Goal: Navigation & Orientation: Find specific page/section

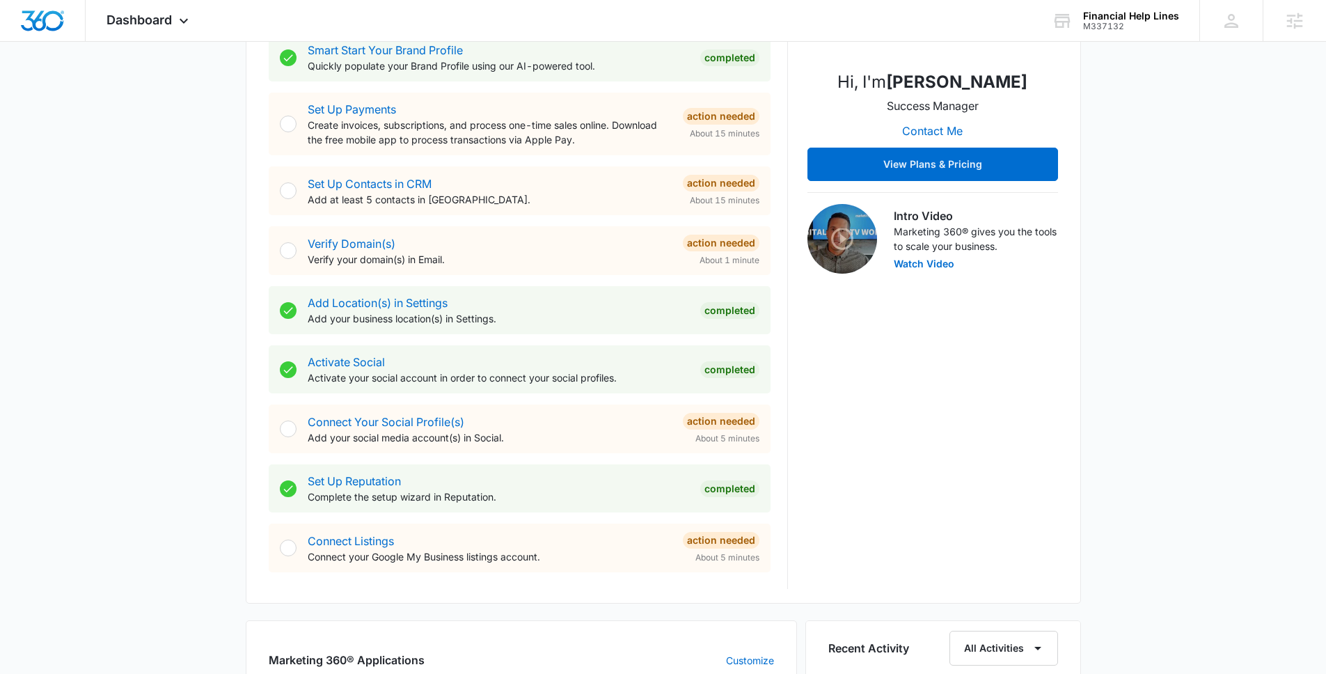
scroll to position [414, 0]
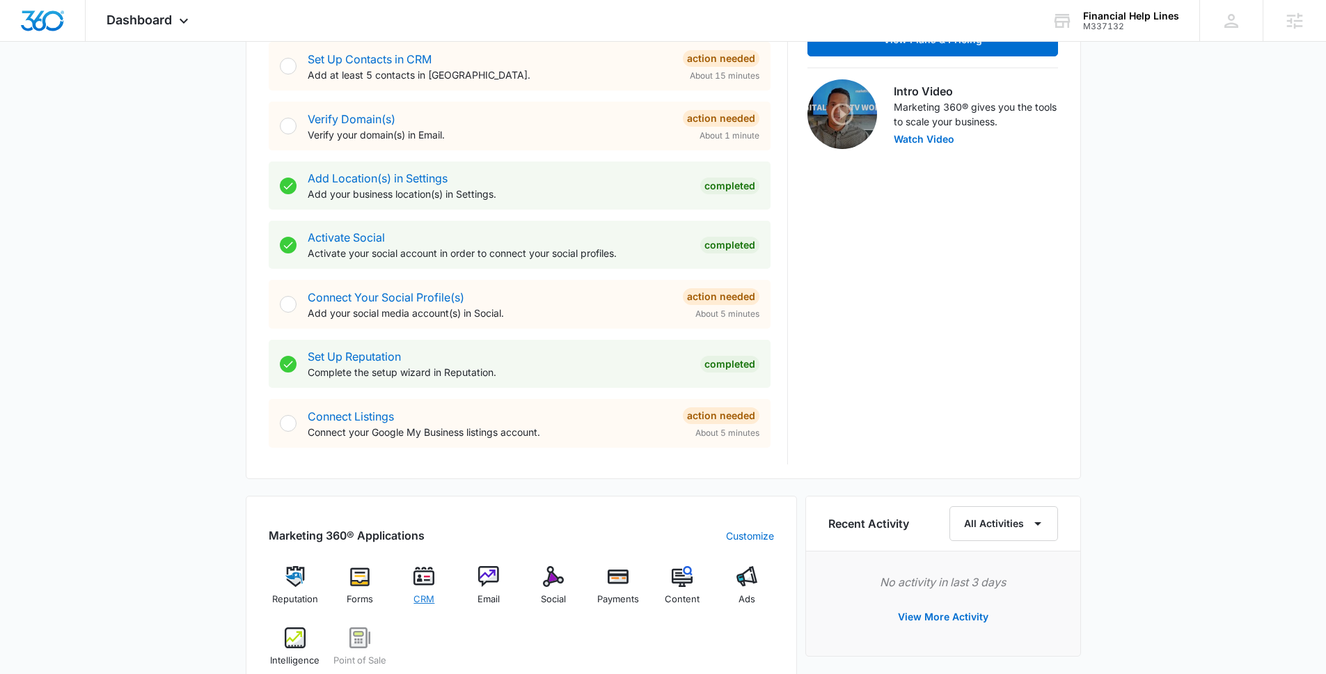
click at [426, 581] on img at bounding box center [424, 576] width 21 height 21
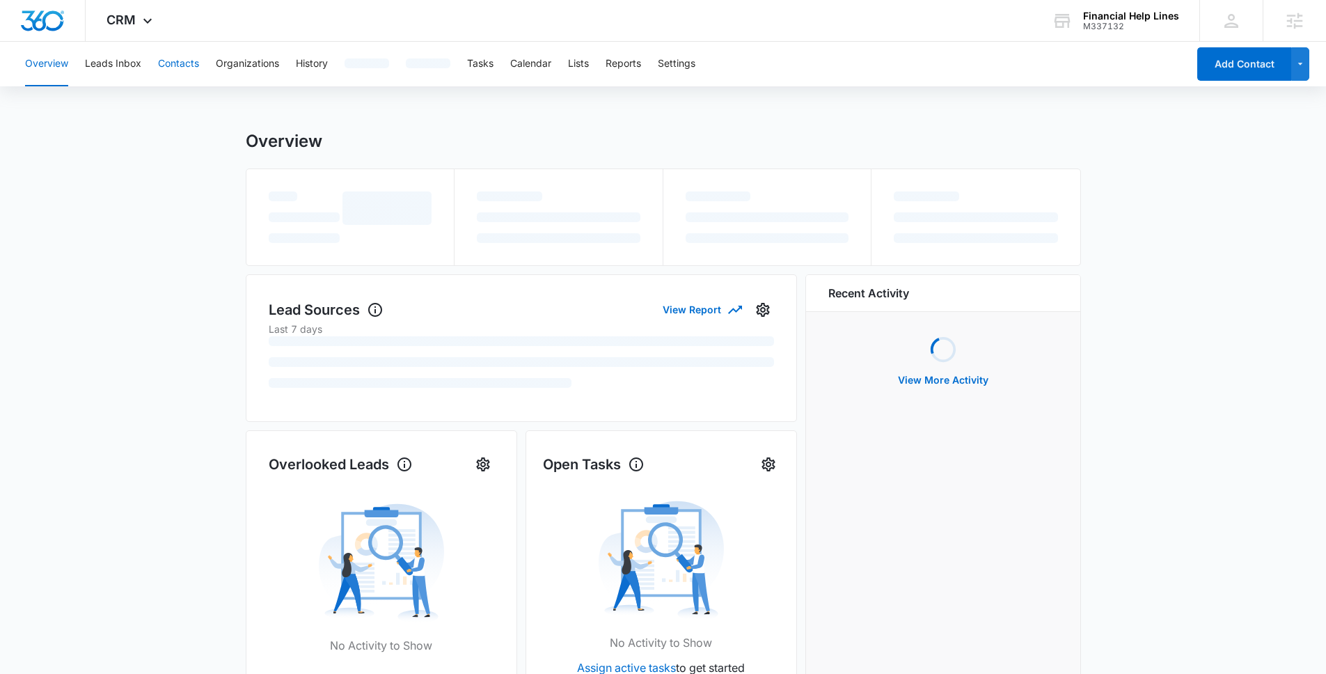
click at [173, 64] on button "Contacts" at bounding box center [178, 64] width 41 height 45
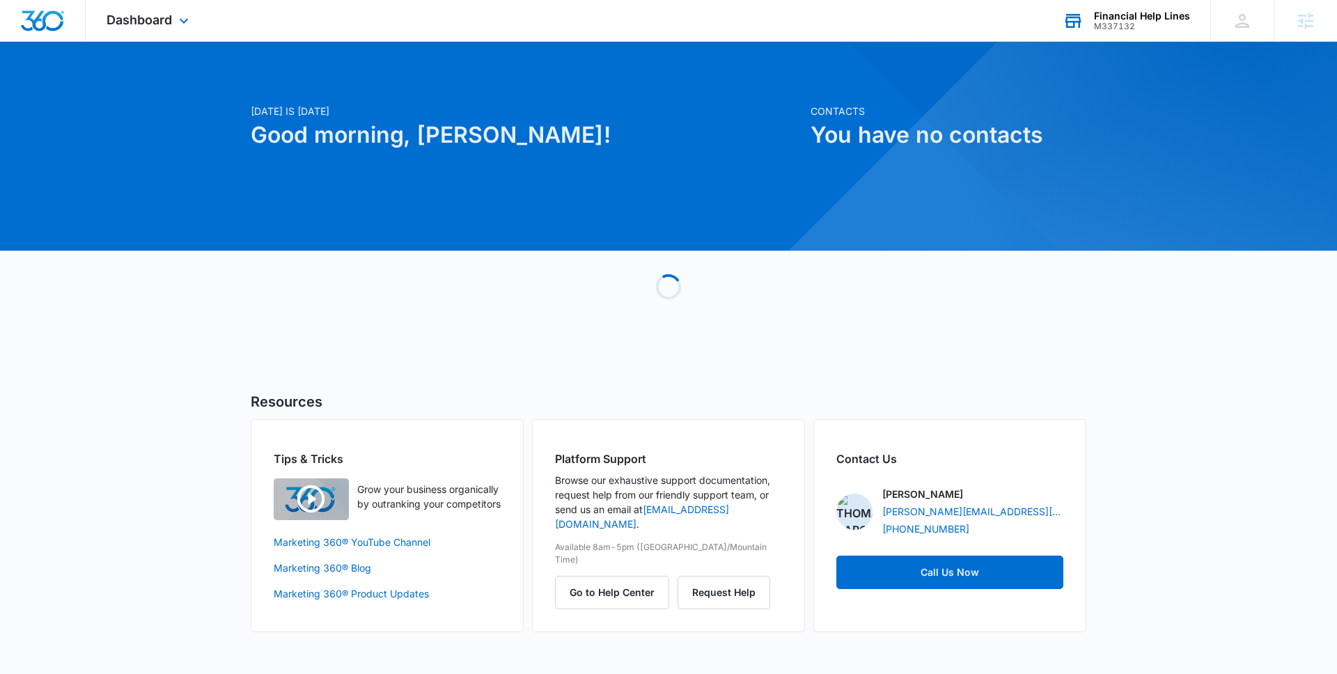
drag, startPoint x: 1099, startPoint y: 55, endPoint x: 1093, endPoint y: 28, distance: 27.7
click at [1096, 34] on div "Dashboard Apps Reputation Forms CRM Email Social Payments POS Content Ads Intel…" at bounding box center [668, 324] width 1337 height 649
click at [1093, 28] on div "Financial Help Lines M337132 Your Accounts View All" at bounding box center [1126, 20] width 168 height 41
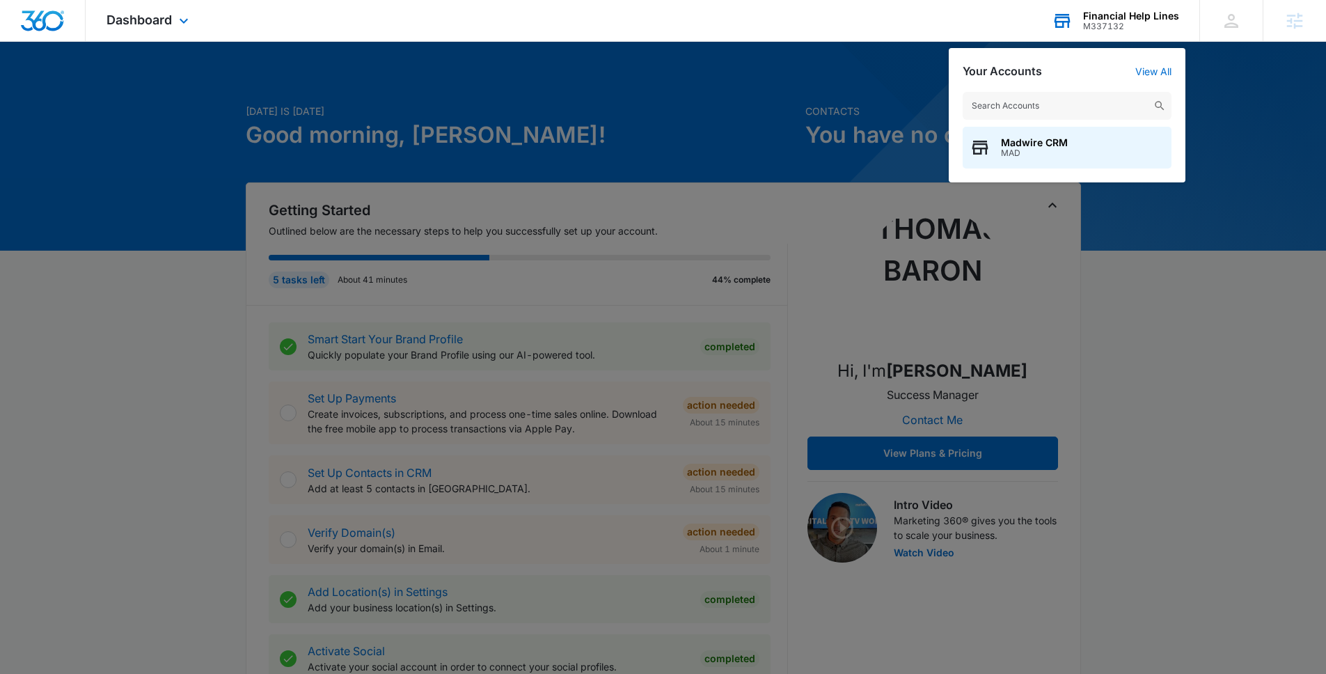
click at [1093, 116] on input "text" at bounding box center [1067, 106] width 209 height 28
type input "M317361"
click at [1079, 146] on span "Painters' by SMR" at bounding box center [1042, 142] width 82 height 11
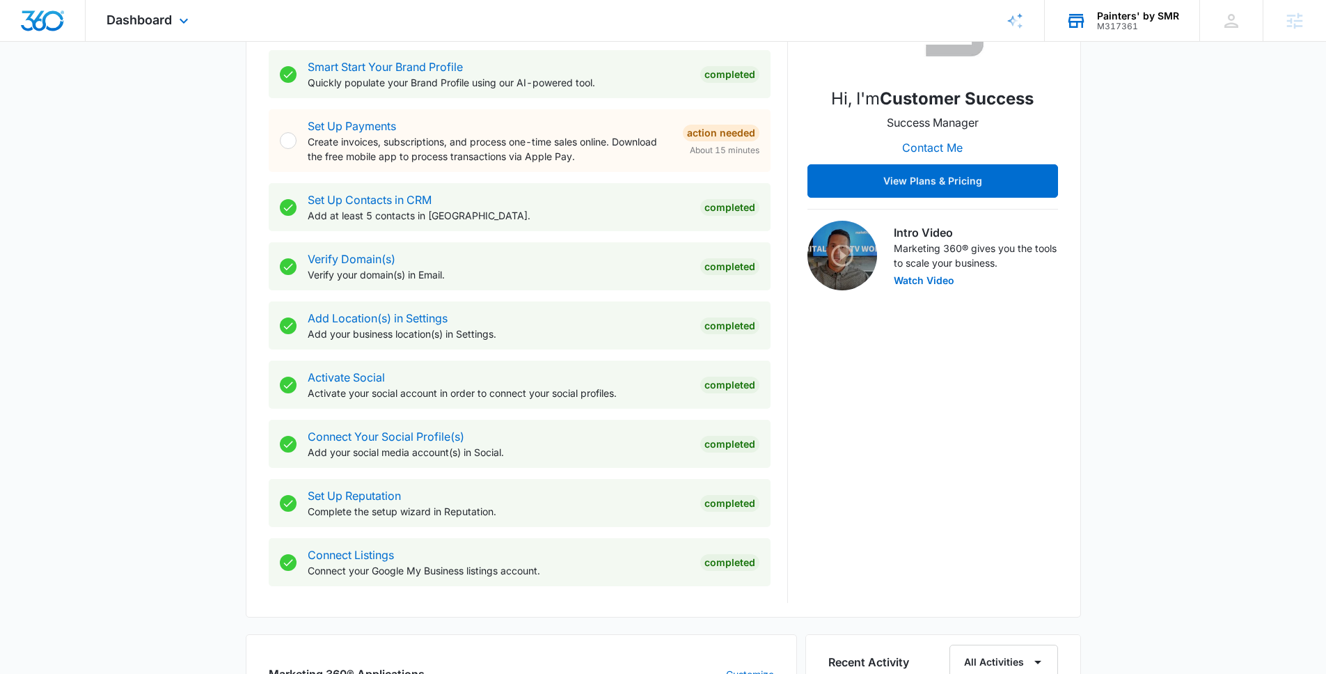
scroll to position [735, 0]
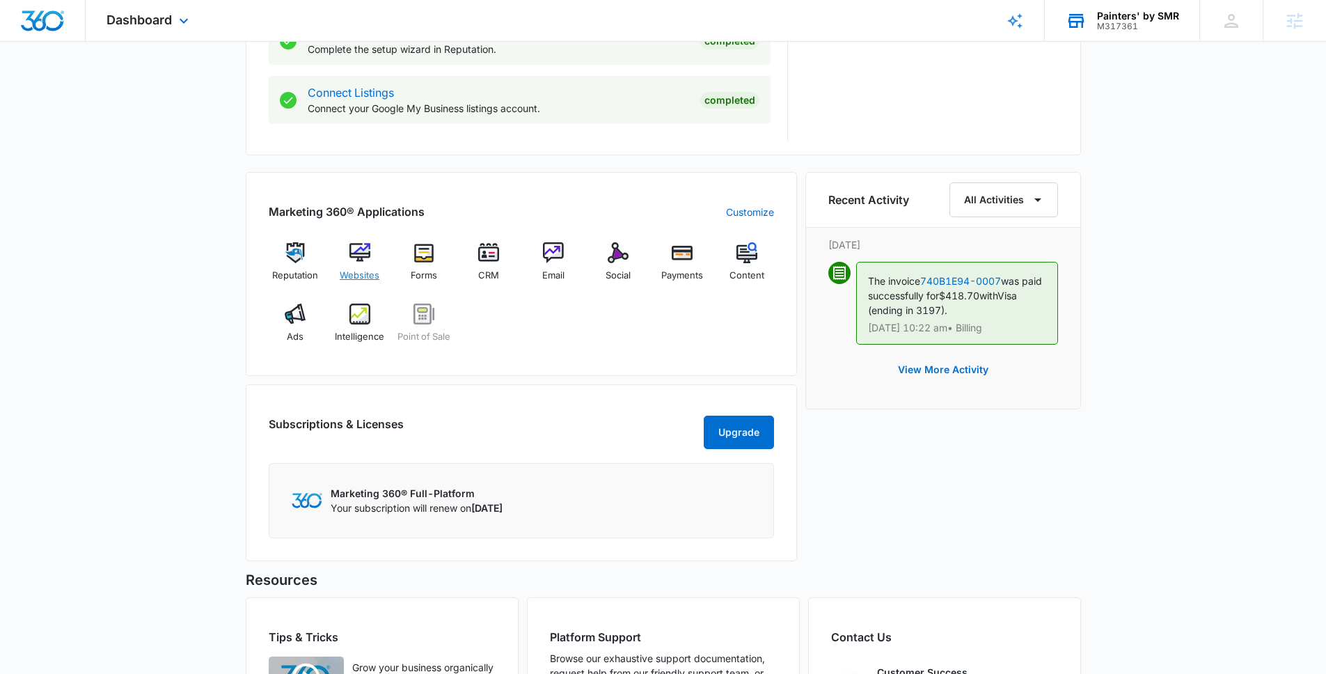
click at [363, 258] on img at bounding box center [360, 252] width 21 height 21
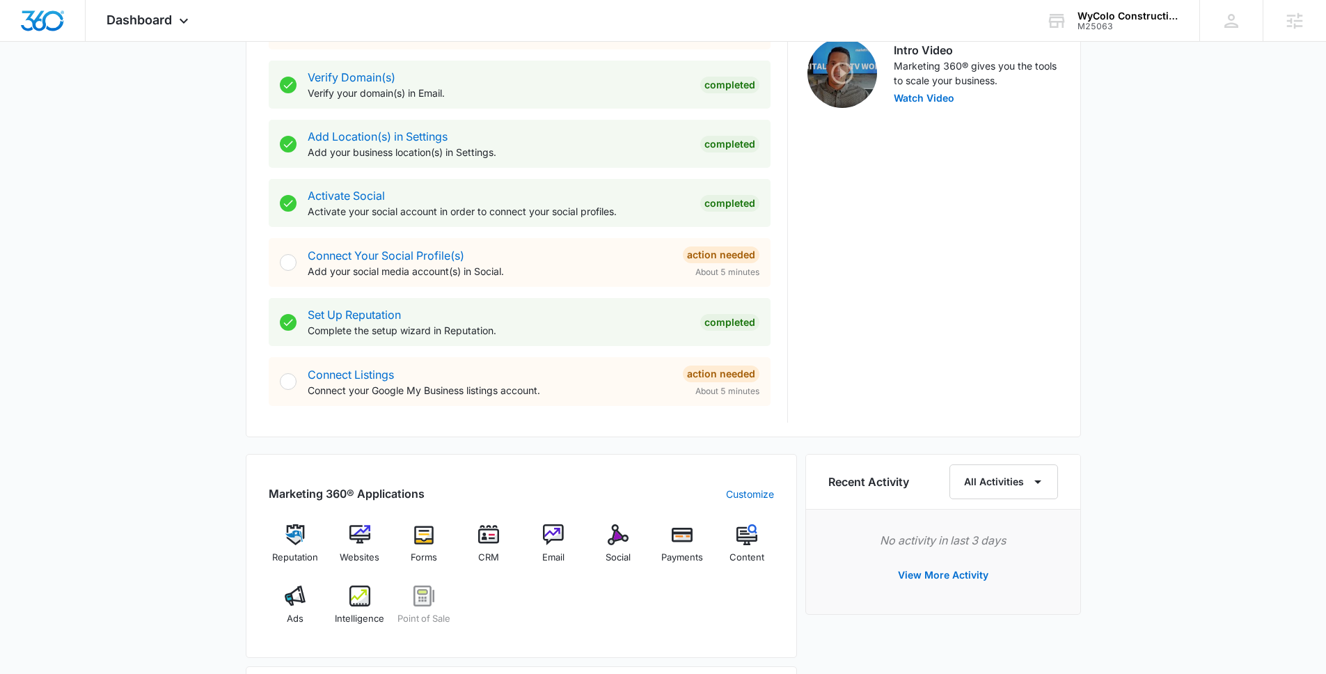
scroll to position [751, 0]
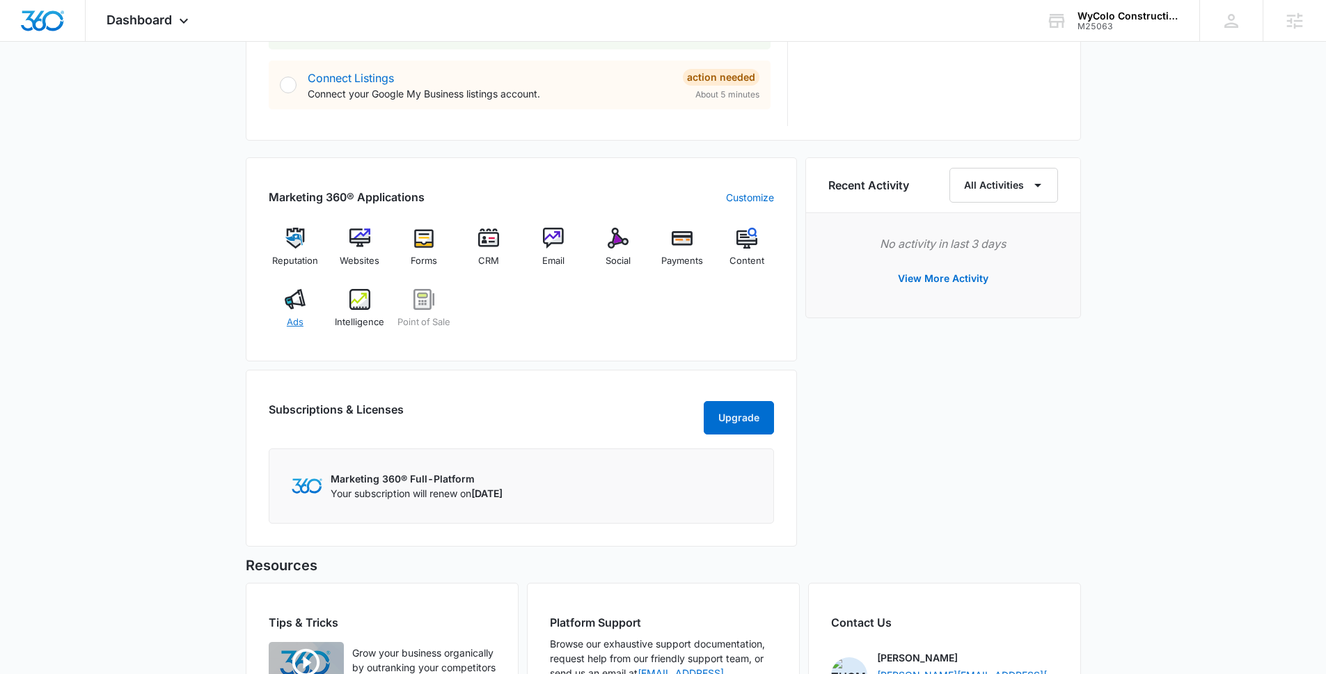
click at [285, 323] on div "Ads" at bounding box center [296, 314] width 54 height 50
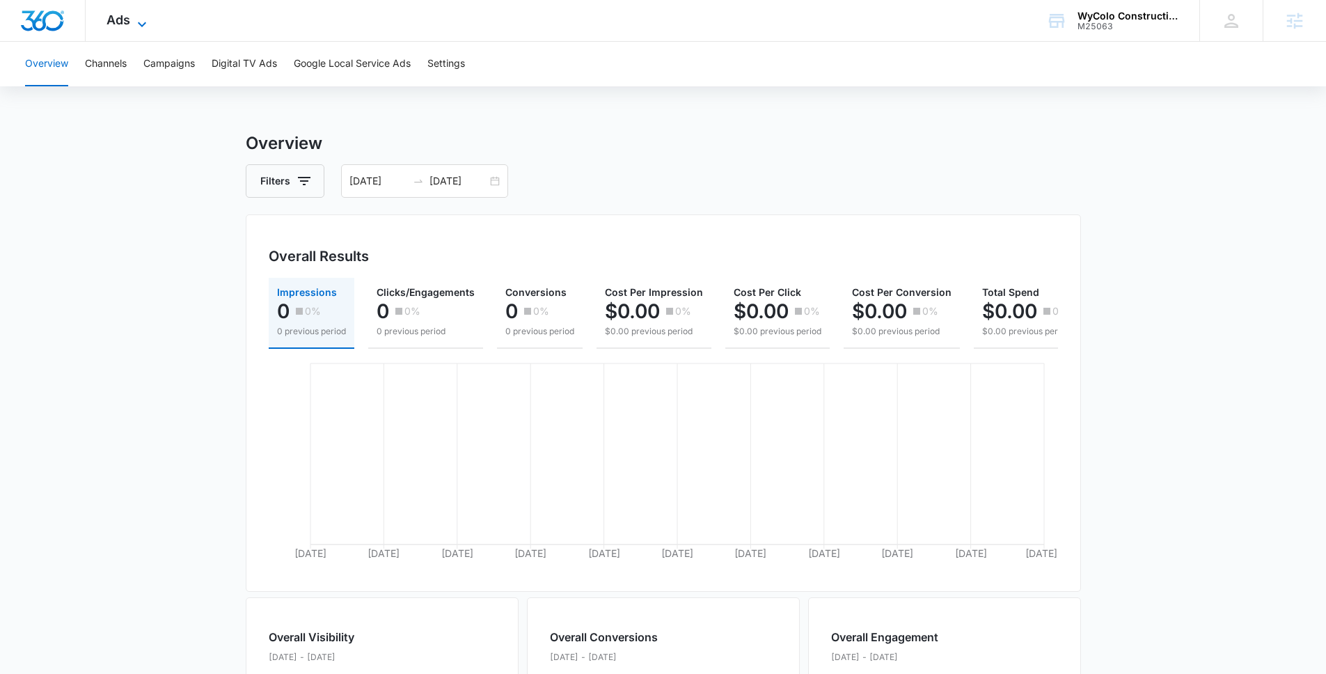
click at [134, 18] on icon at bounding box center [142, 24] width 17 height 17
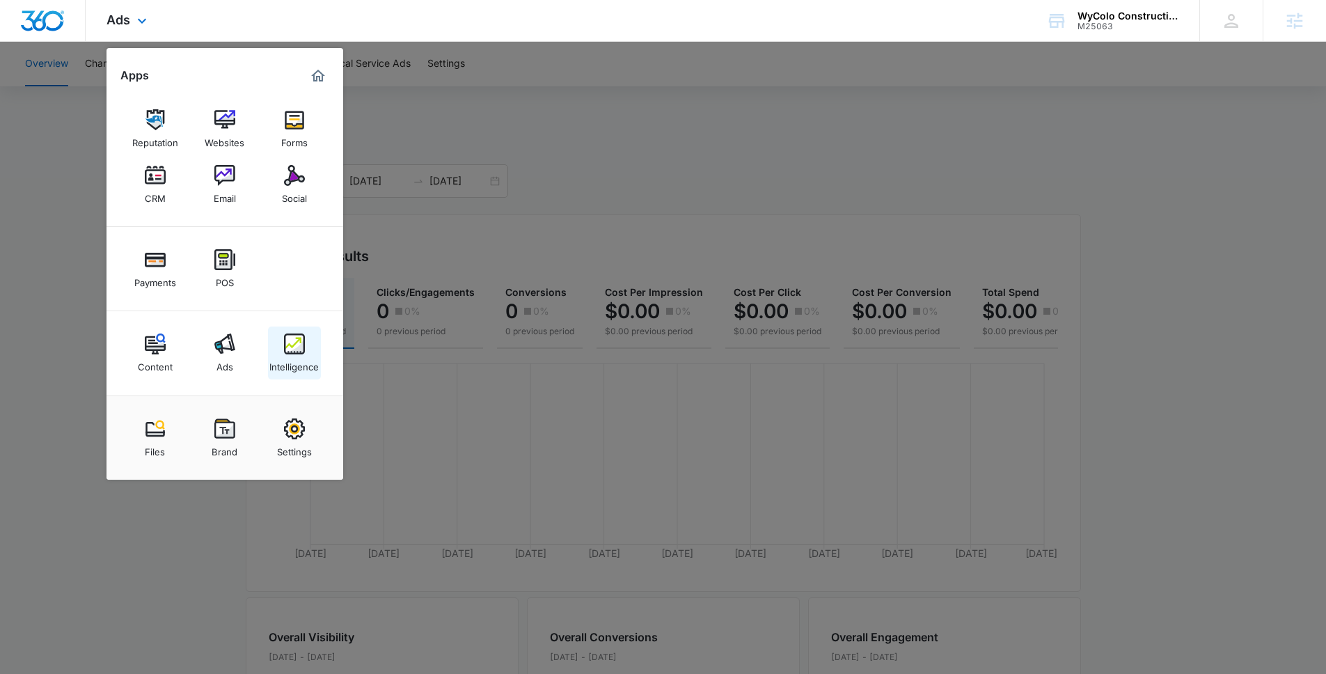
click at [315, 368] on div "Intelligence" at bounding box center [293, 363] width 49 height 18
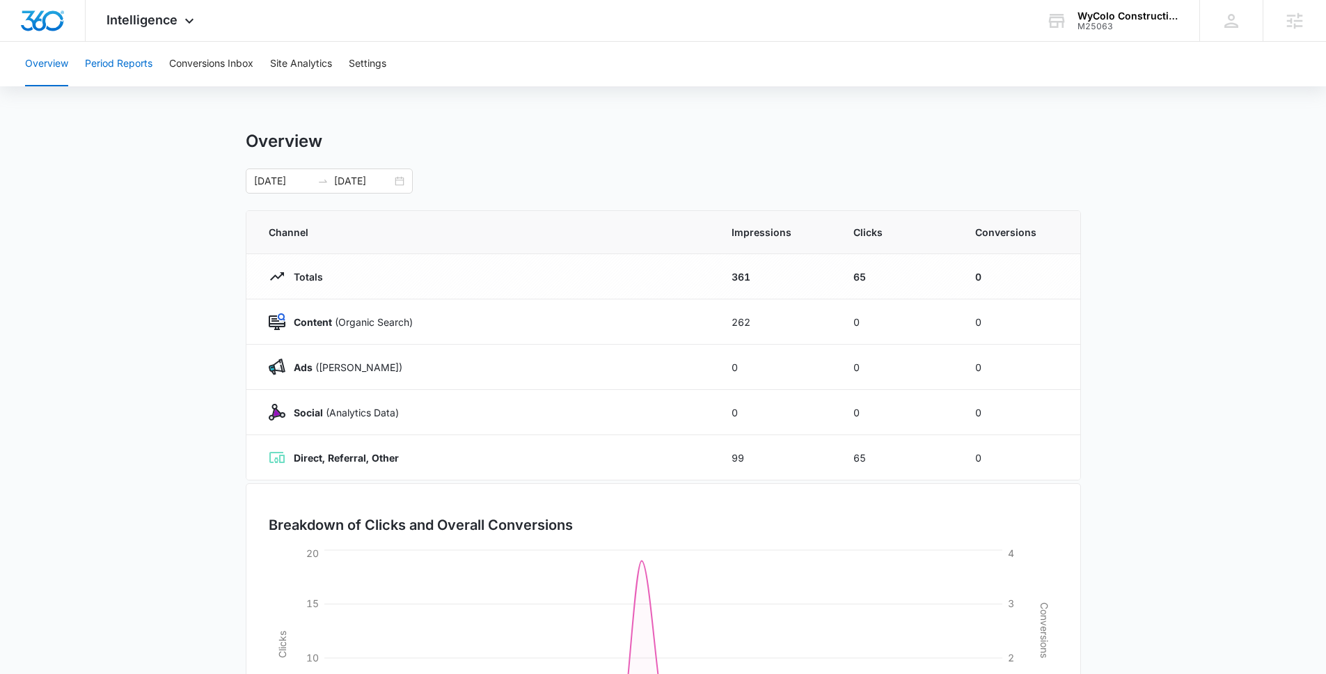
click at [132, 62] on button "Period Reports" at bounding box center [119, 64] width 68 height 45
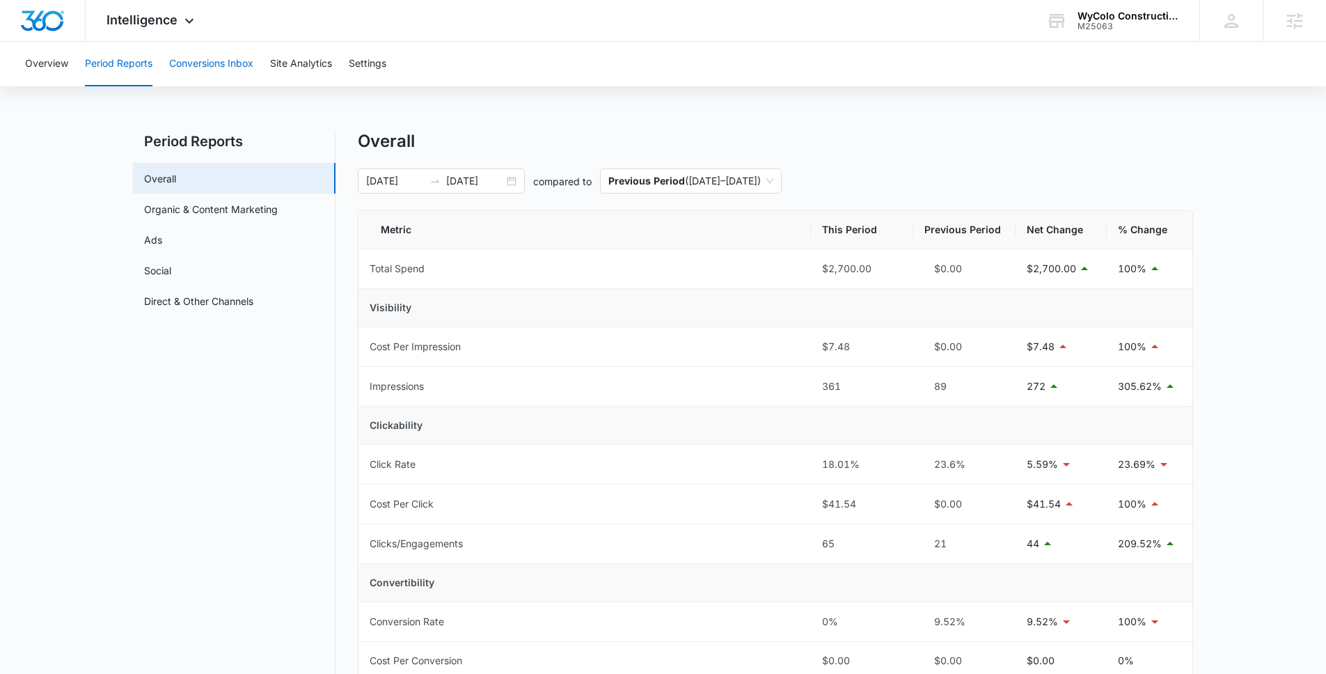
click at [232, 58] on button "Conversions Inbox" at bounding box center [211, 64] width 84 height 45
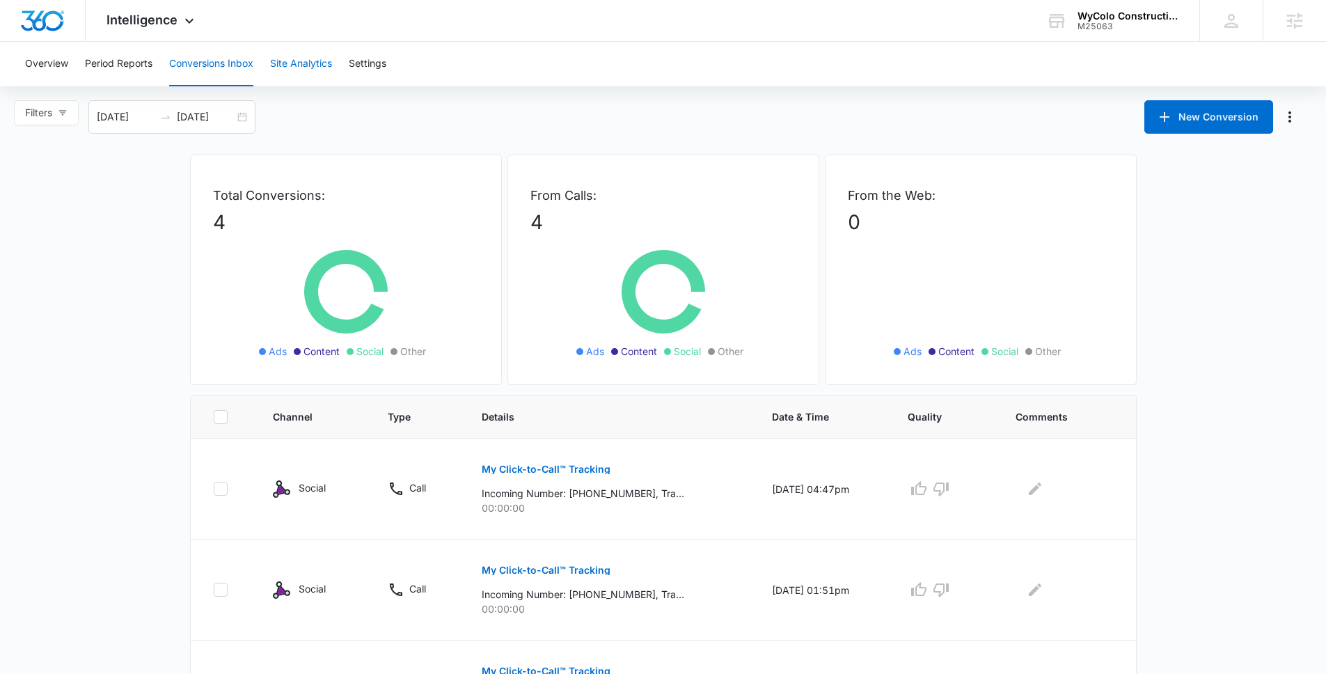
click at [307, 62] on button "Site Analytics" at bounding box center [301, 64] width 62 height 45
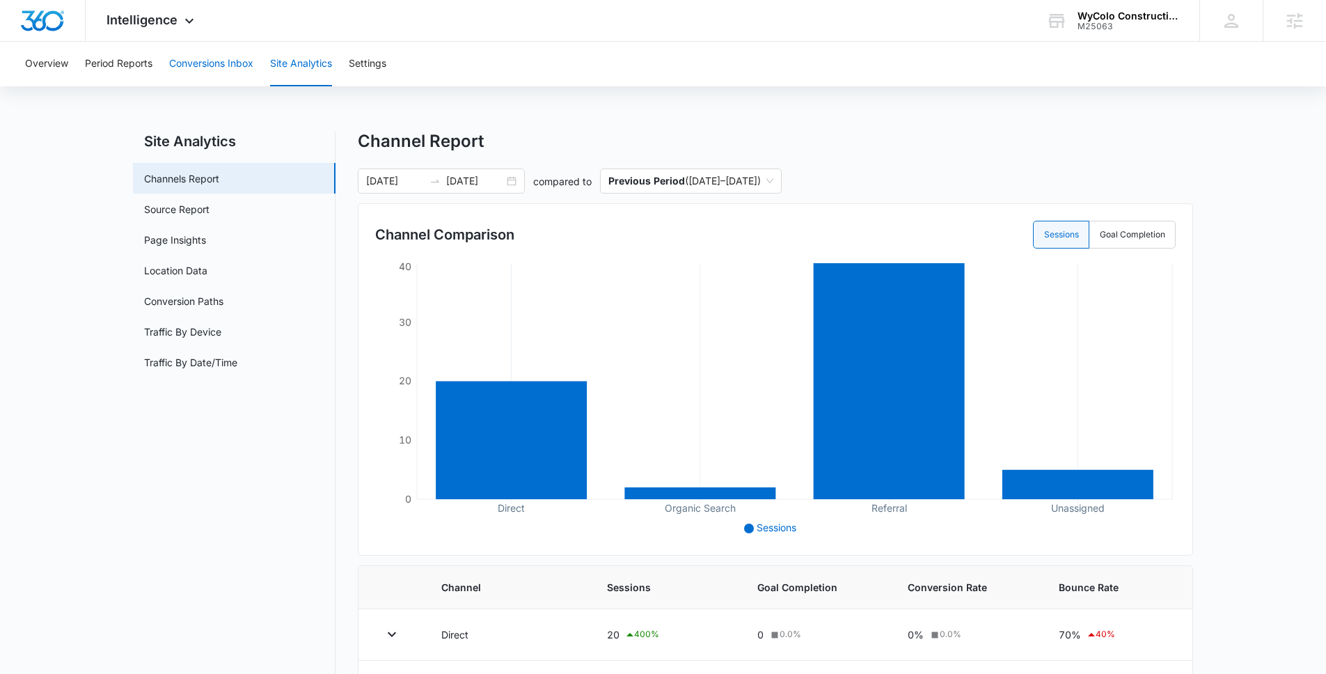
click at [206, 63] on button "Conversions Inbox" at bounding box center [211, 64] width 84 height 45
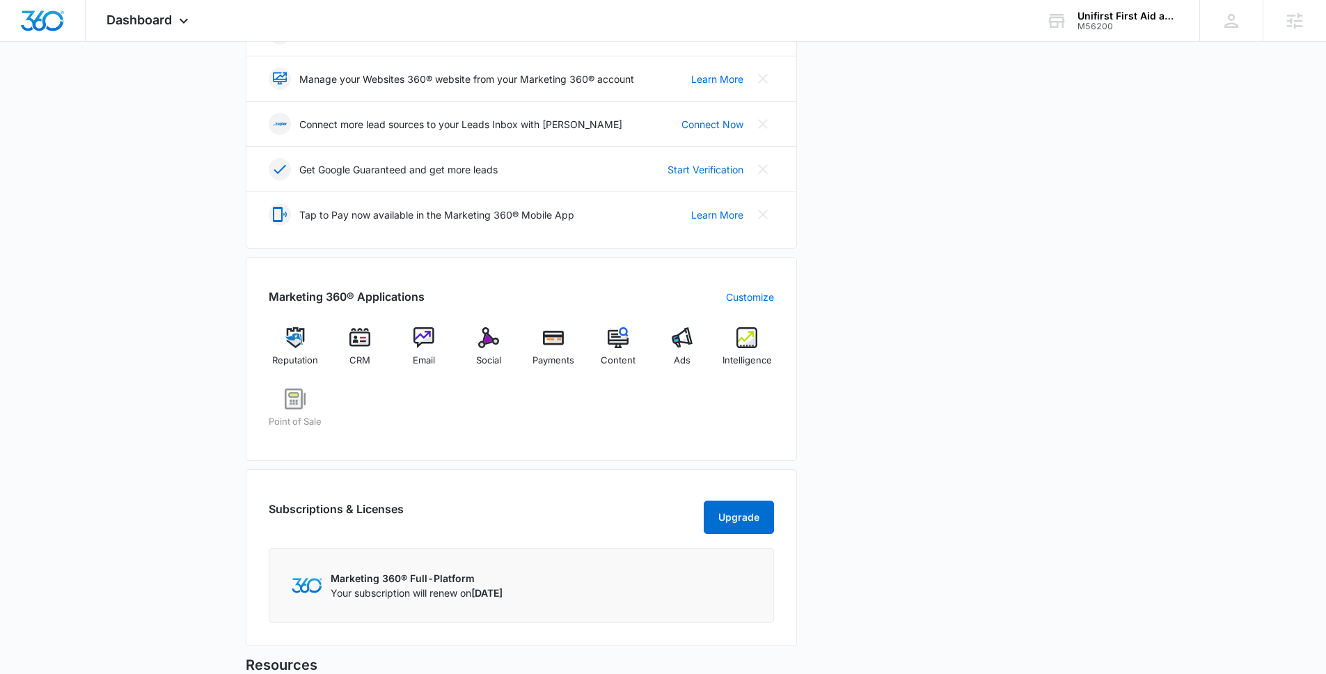
scroll to position [478, 0]
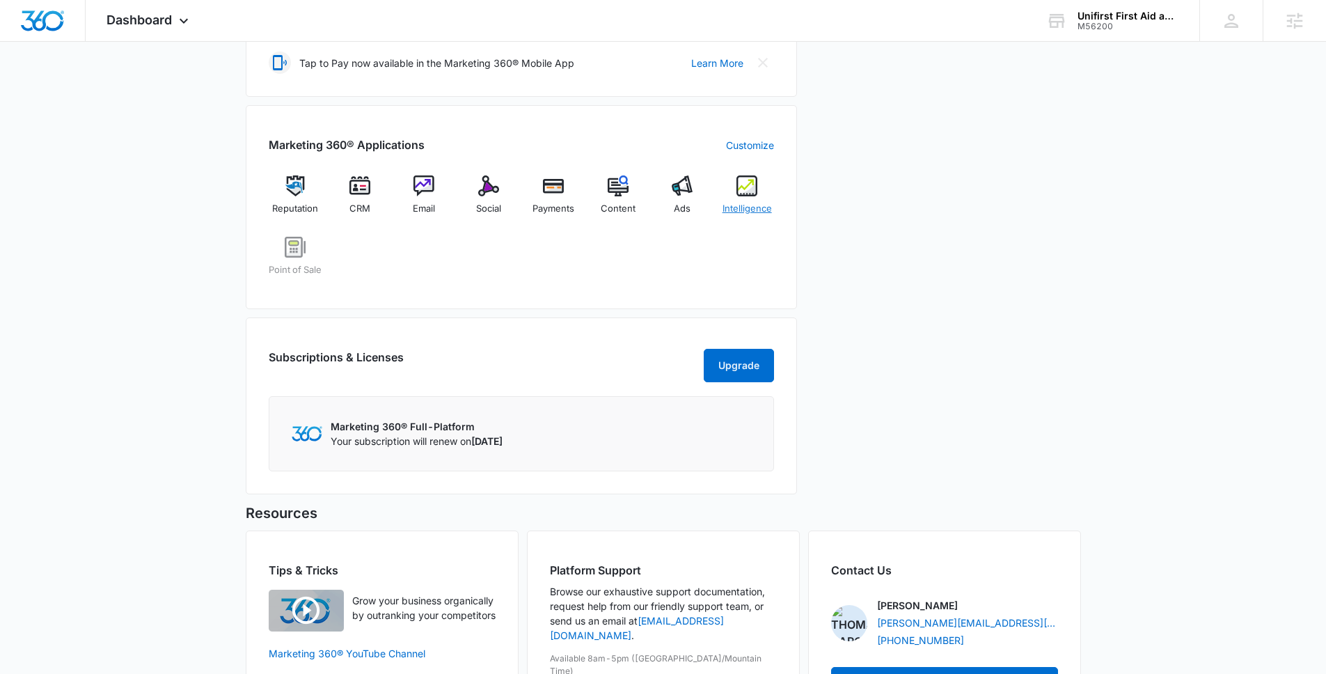
click at [737, 176] on img at bounding box center [747, 185] width 21 height 21
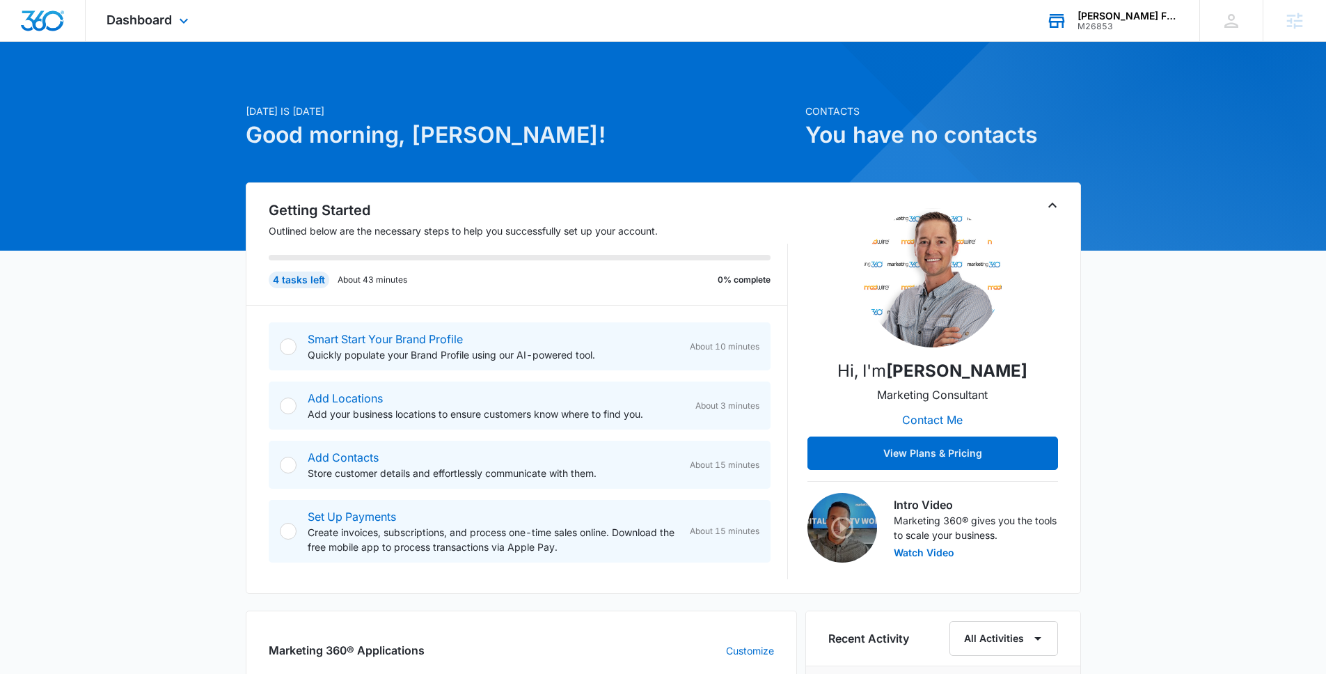
click at [1129, 20] on div "[PERSON_NAME] Family Dentistry" at bounding box center [1129, 15] width 102 height 11
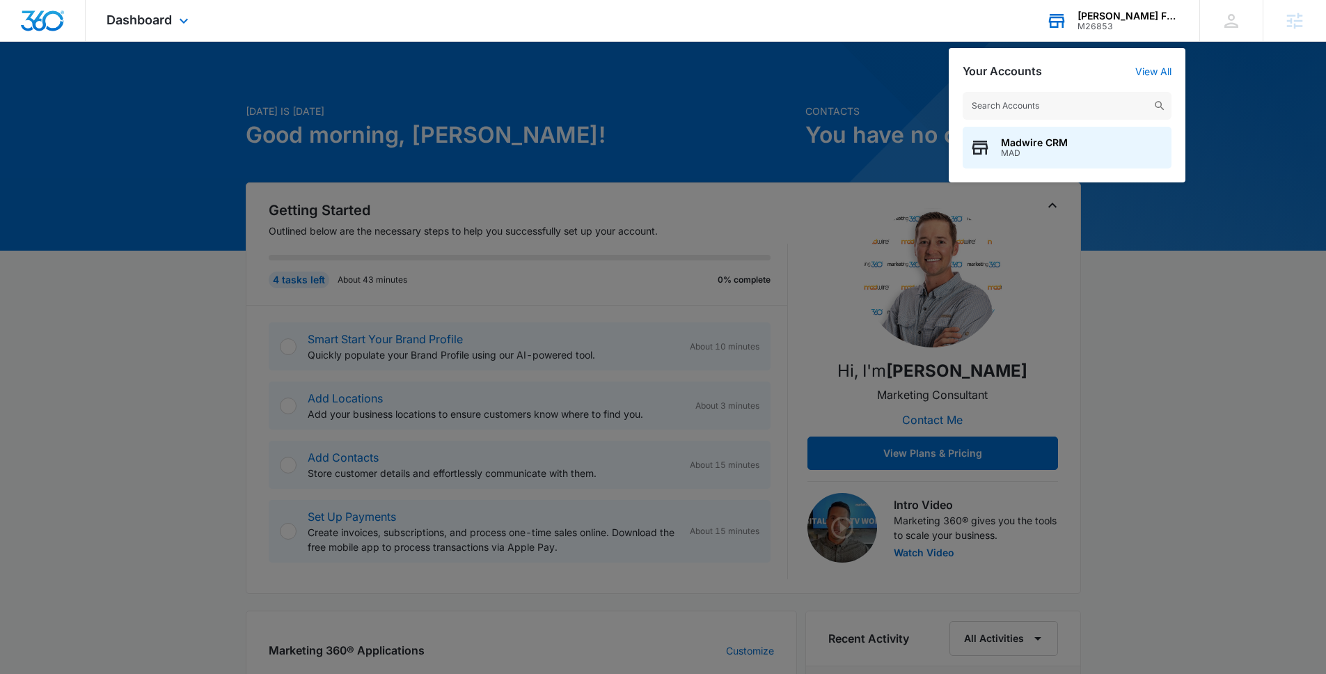
click at [1065, 100] on input "text" at bounding box center [1067, 106] width 209 height 28
type input "usa septic"
click at [1031, 152] on span "M336804" at bounding box center [1027, 153] width 53 height 10
click at [1032, 150] on span "M336804" at bounding box center [1027, 153] width 53 height 10
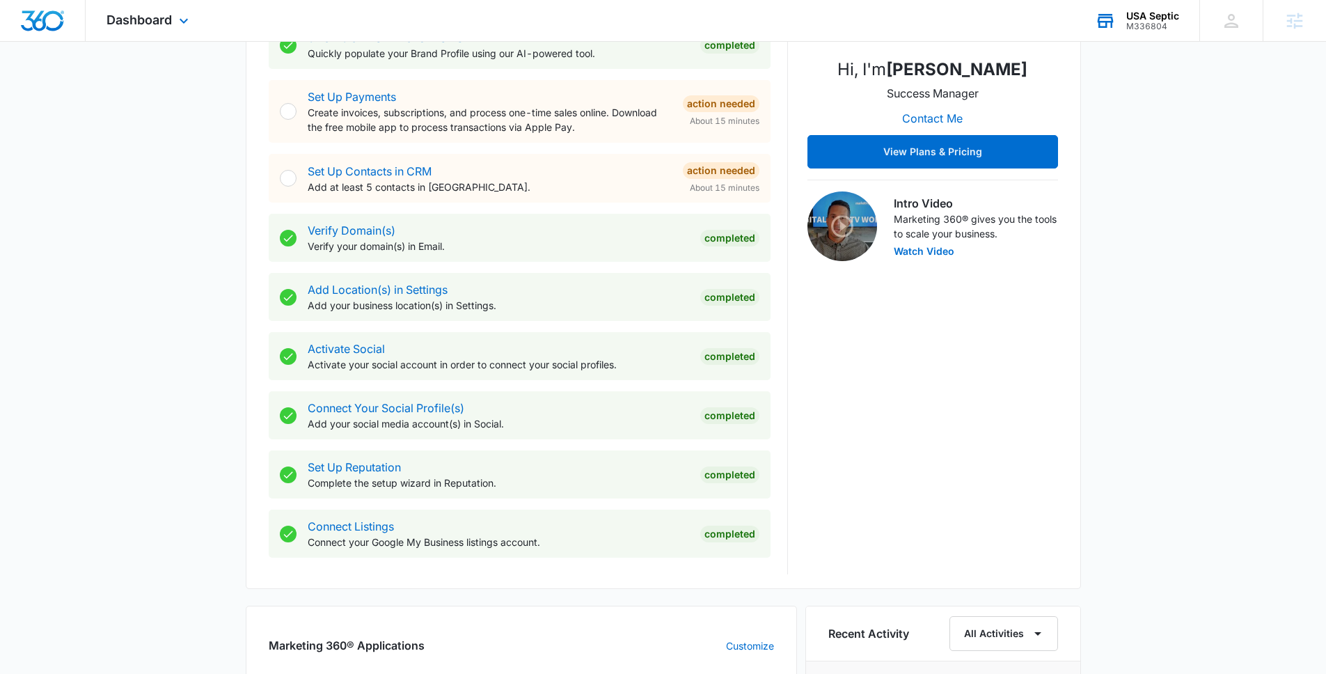
scroll to position [937, 0]
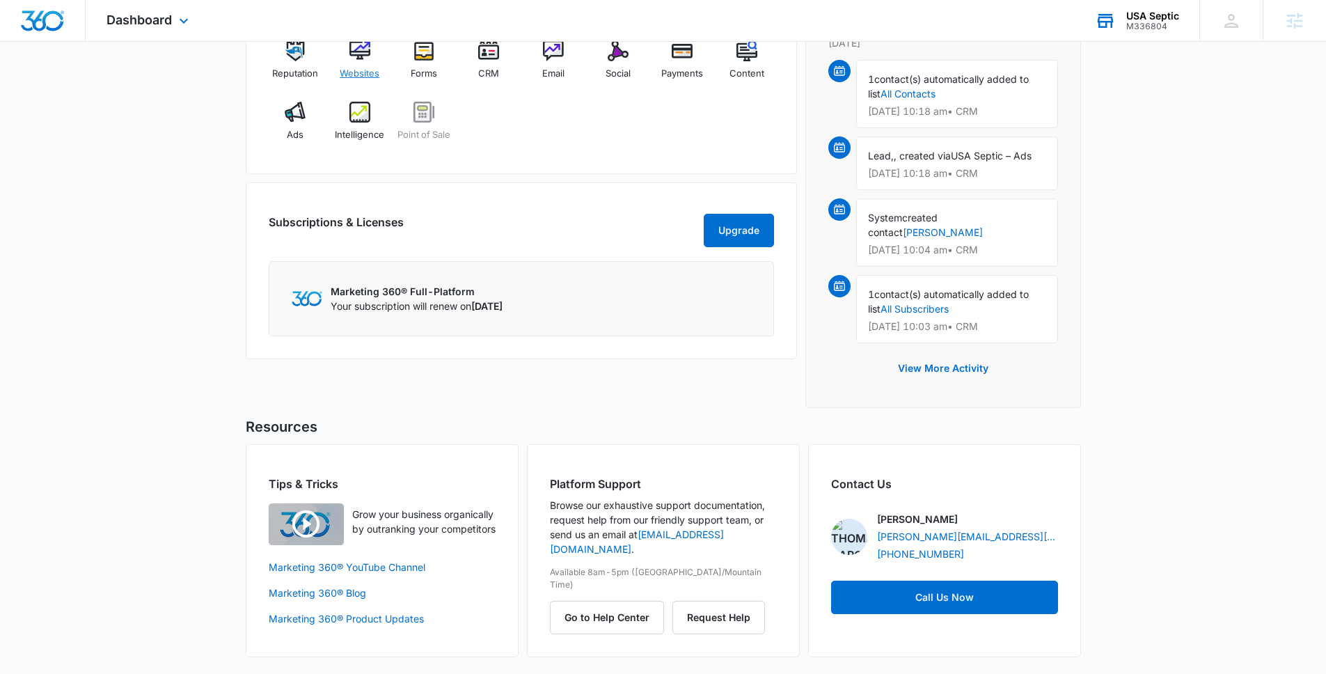
click at [369, 75] on span "Websites" at bounding box center [360, 74] width 40 height 14
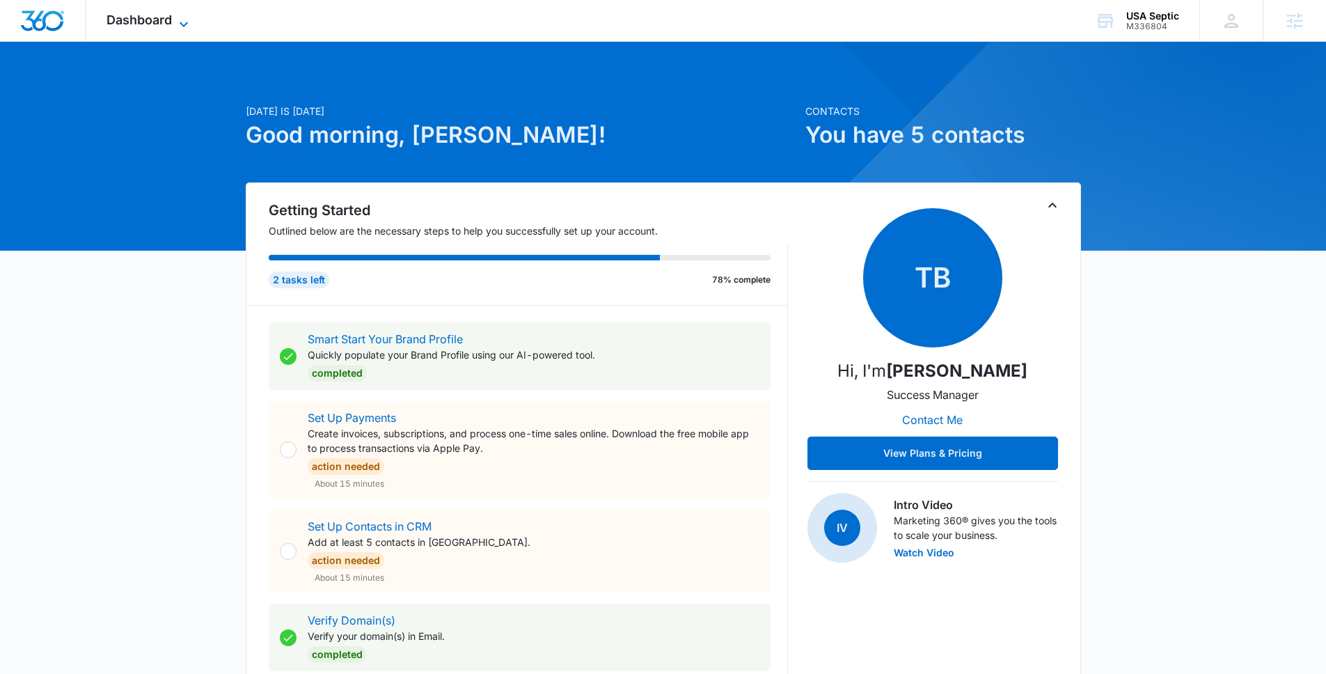
click at [148, 19] on span "Dashboard" at bounding box center [139, 20] width 65 height 15
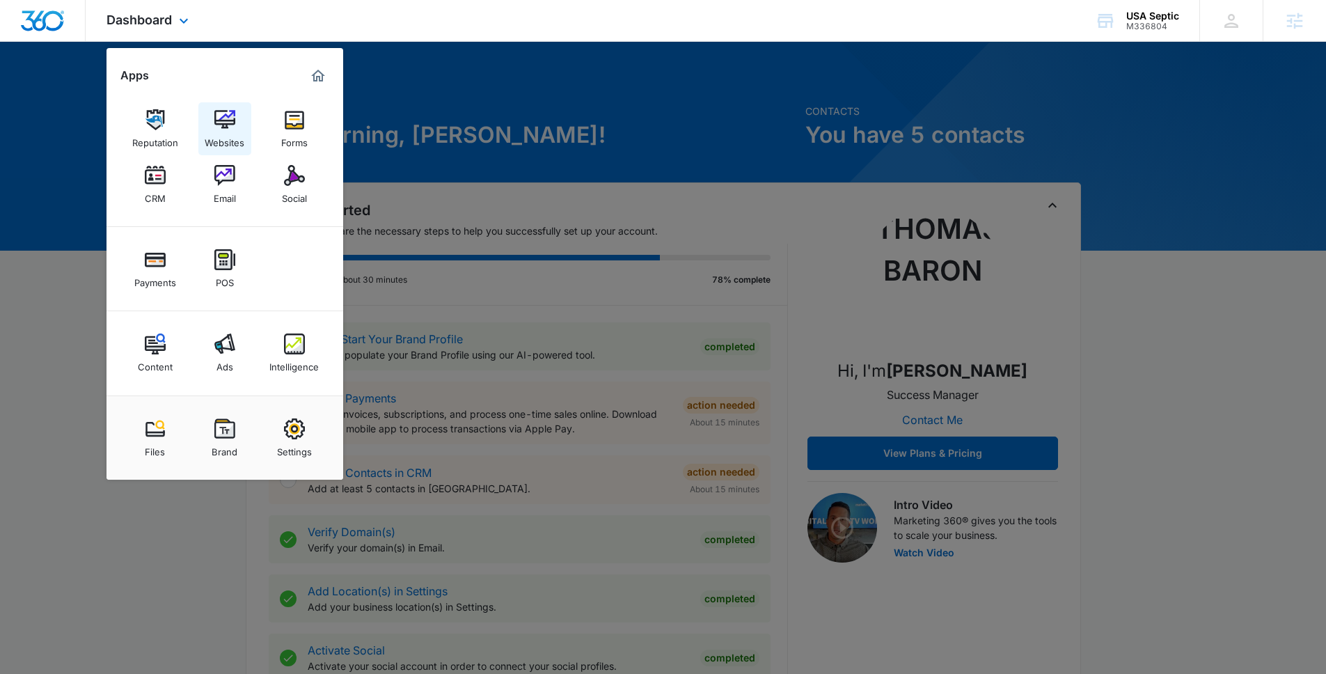
click at [225, 128] on img at bounding box center [224, 119] width 21 height 21
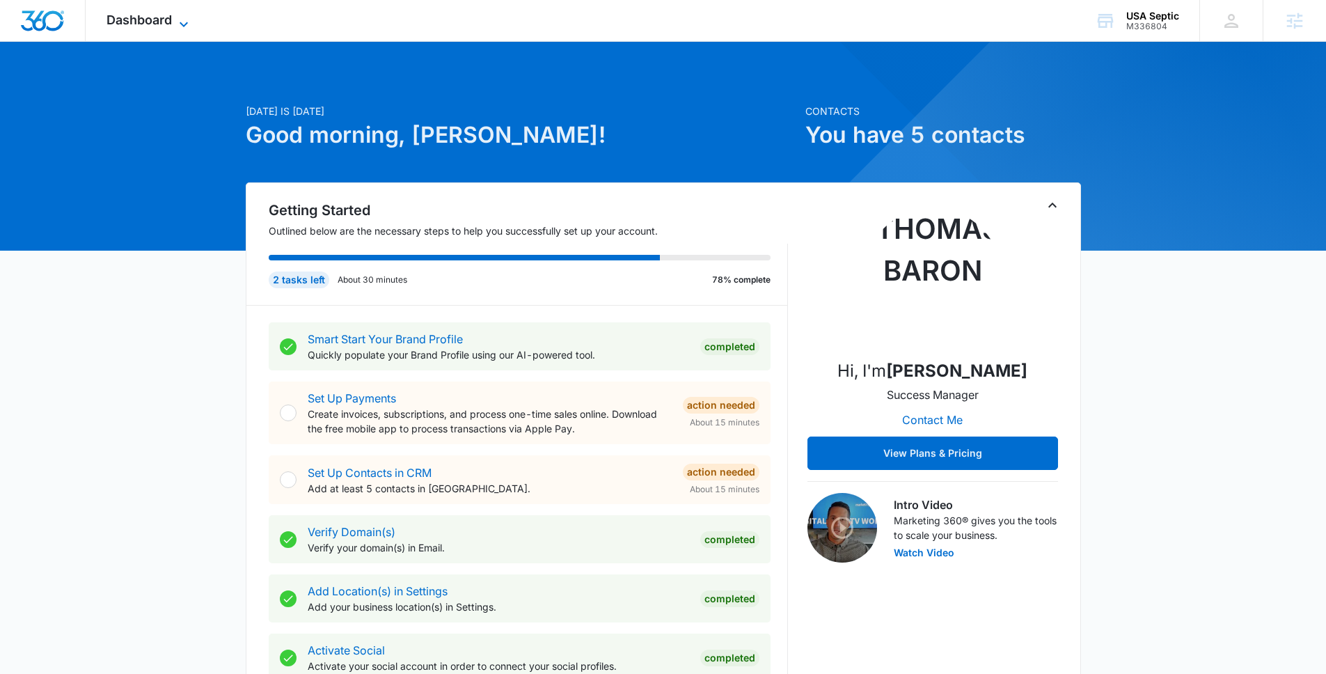
click at [152, 25] on span "Dashboard" at bounding box center [139, 20] width 65 height 15
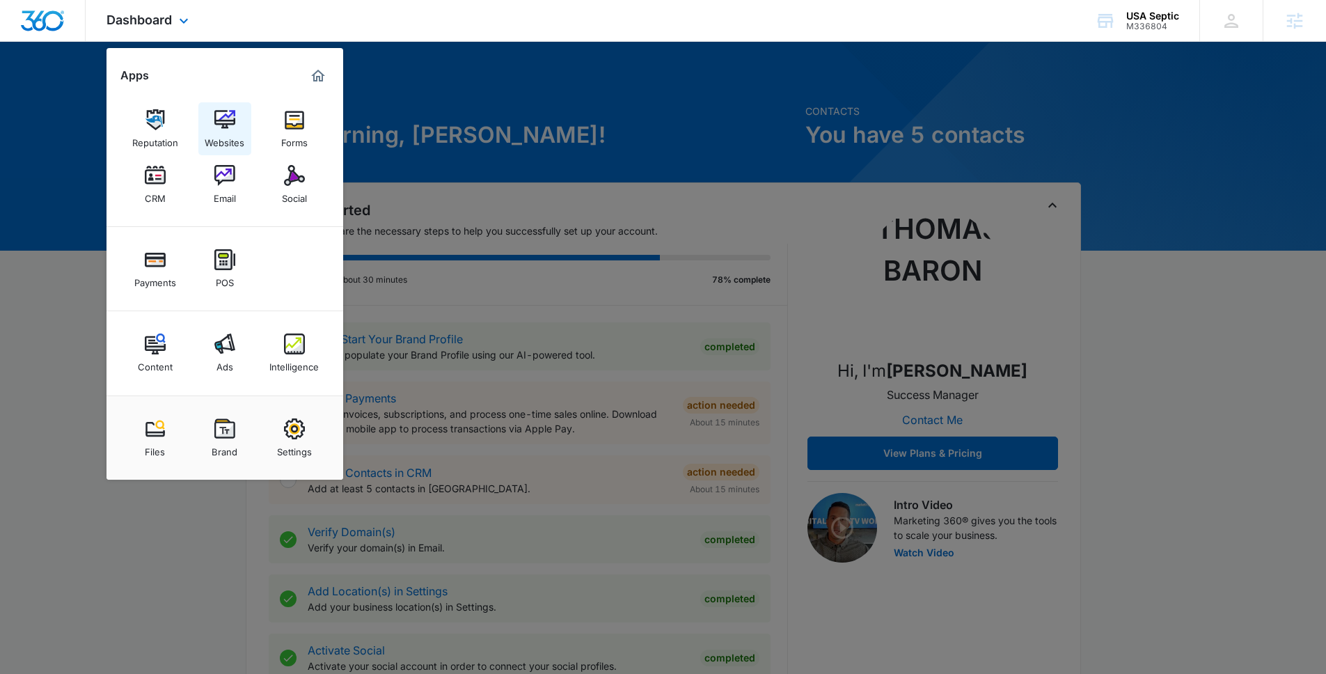
click at [245, 120] on link "Websites" at bounding box center [224, 128] width 53 height 53
